Goal: Information Seeking & Learning: Learn about a topic

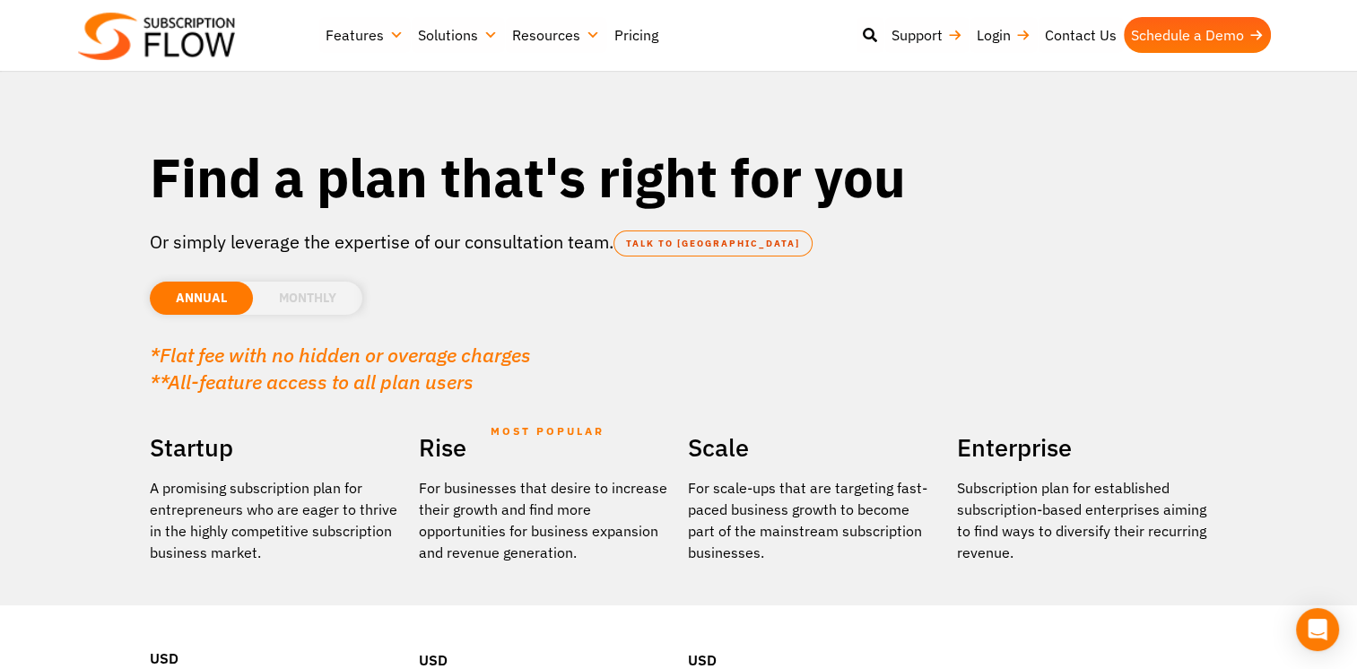
click at [634, 38] on link "Pricing" at bounding box center [636, 35] width 58 height 36
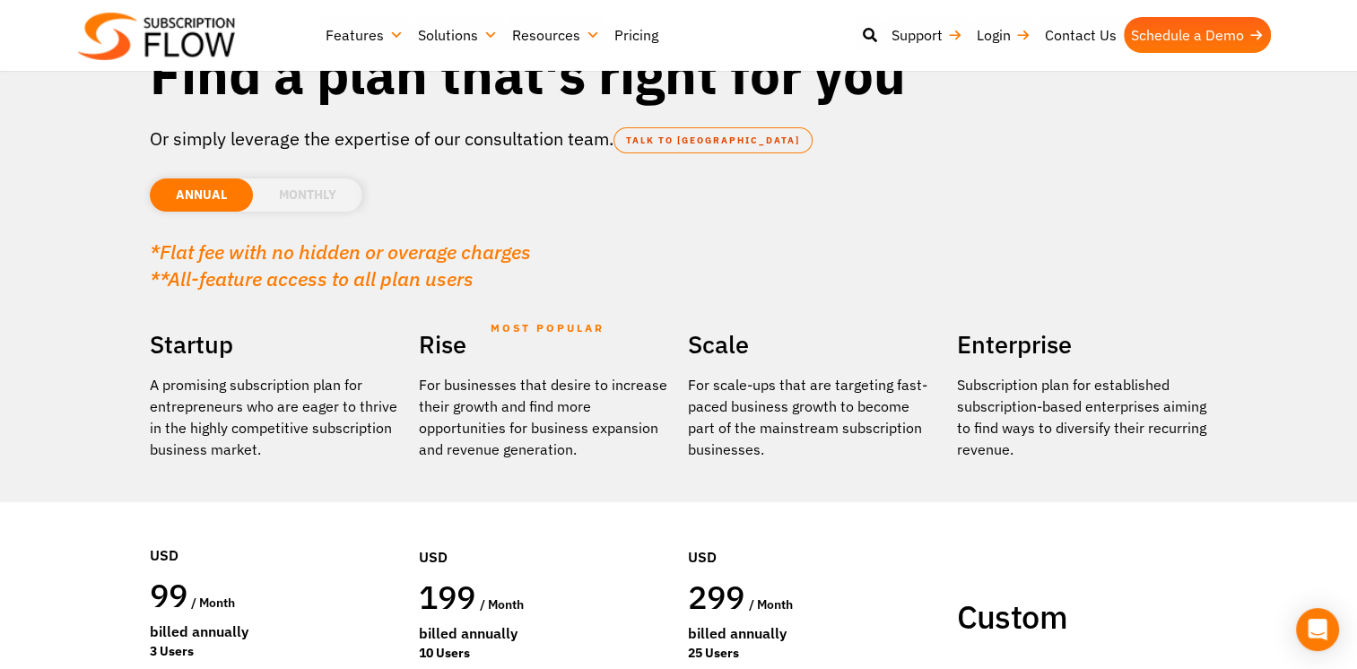
scroll to position [90, 0]
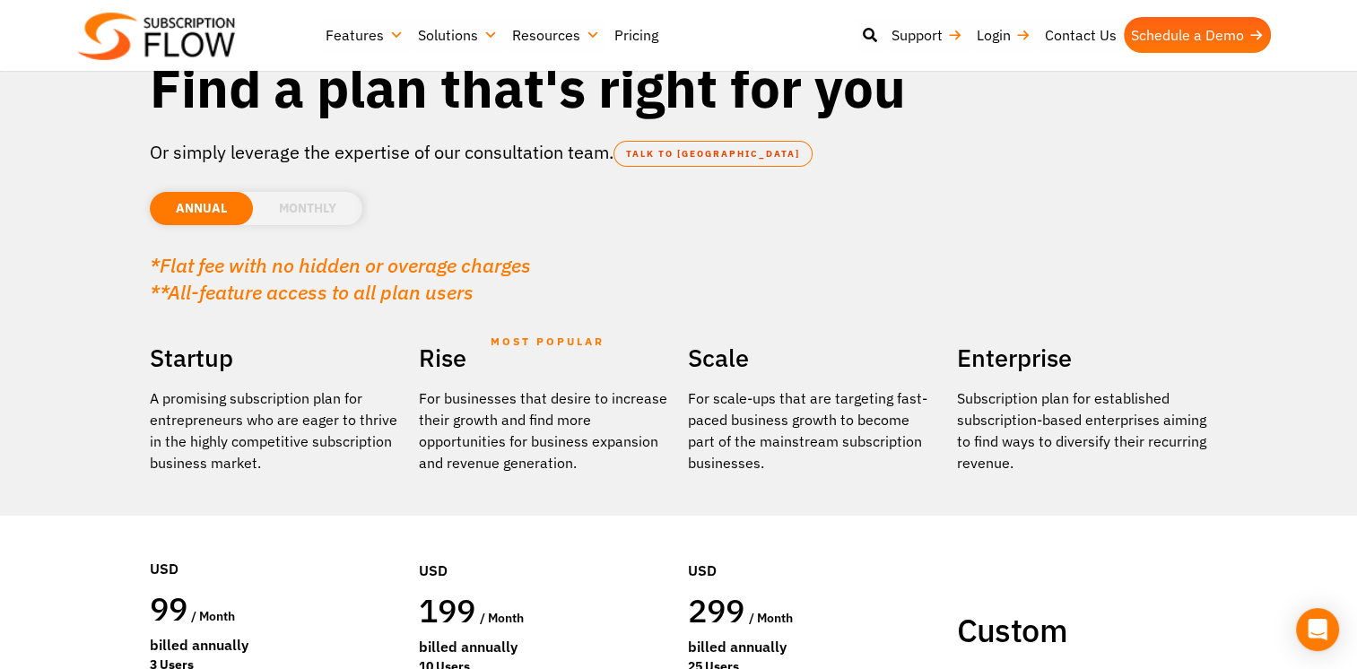
click at [307, 214] on li "MONTHLY" at bounding box center [307, 208] width 109 height 33
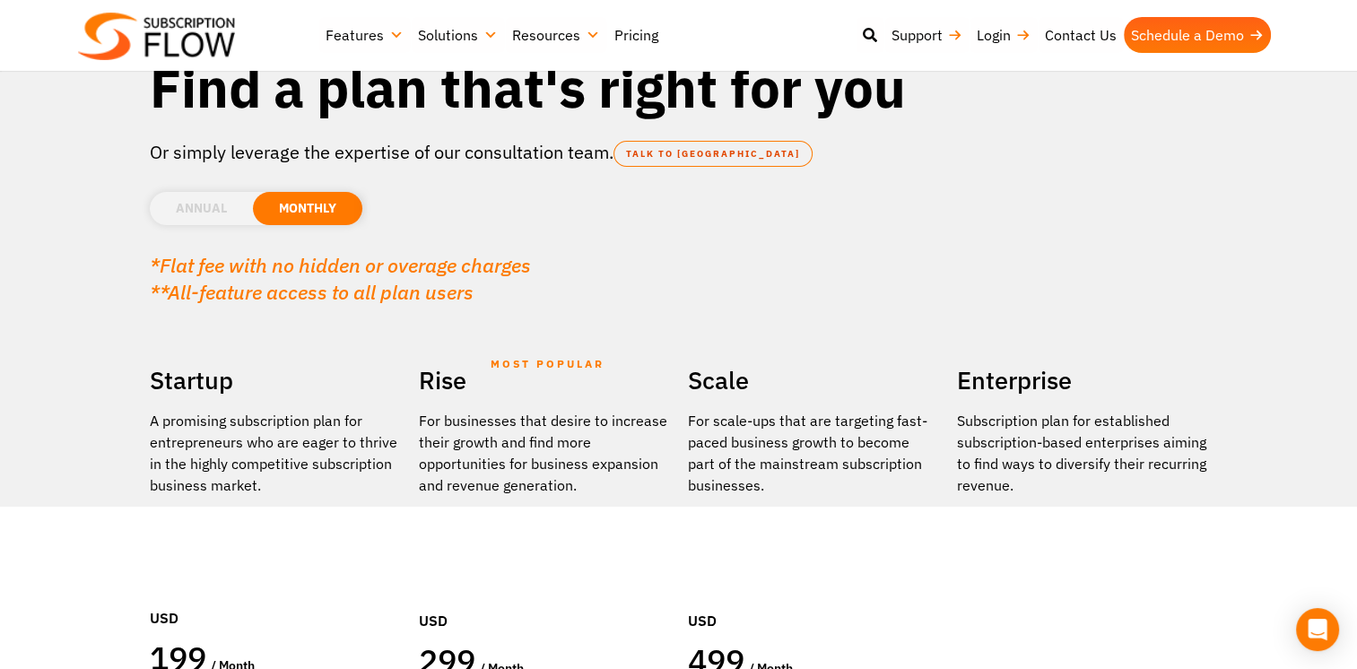
click at [222, 209] on li "ANNUAL" at bounding box center [201, 208] width 103 height 33
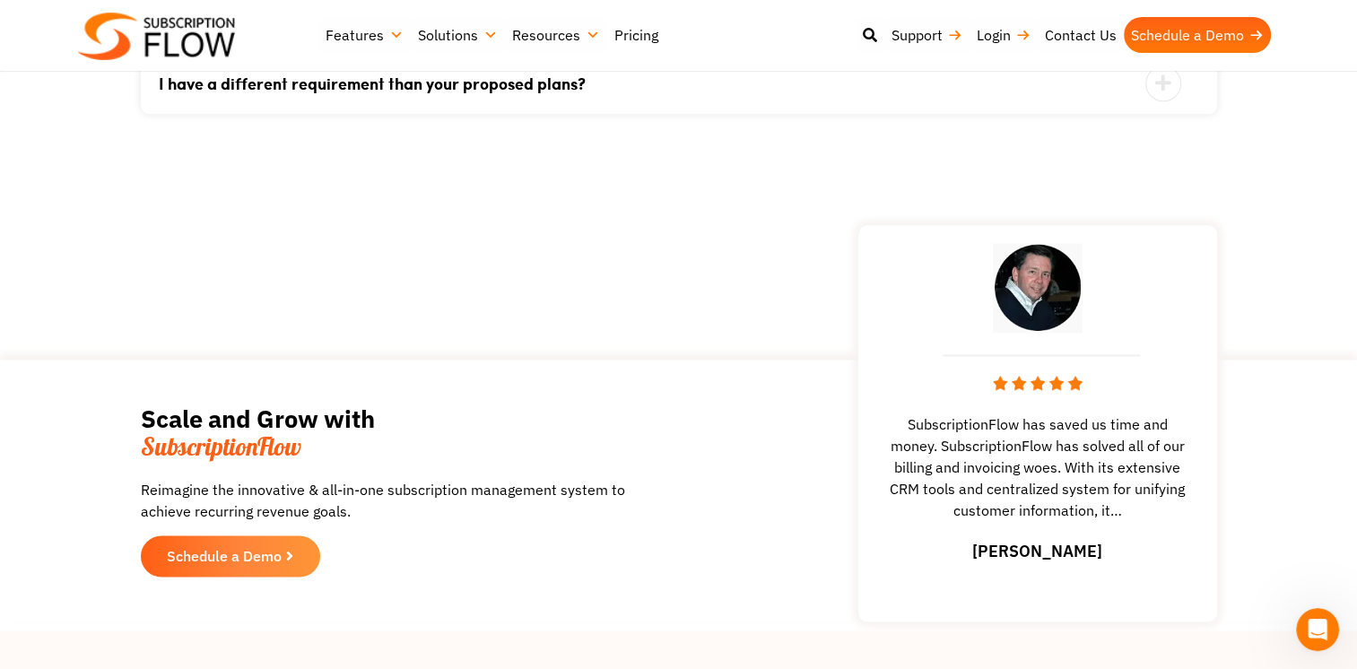
scroll to position [1113, 0]
